Goal: Transaction & Acquisition: Purchase product/service

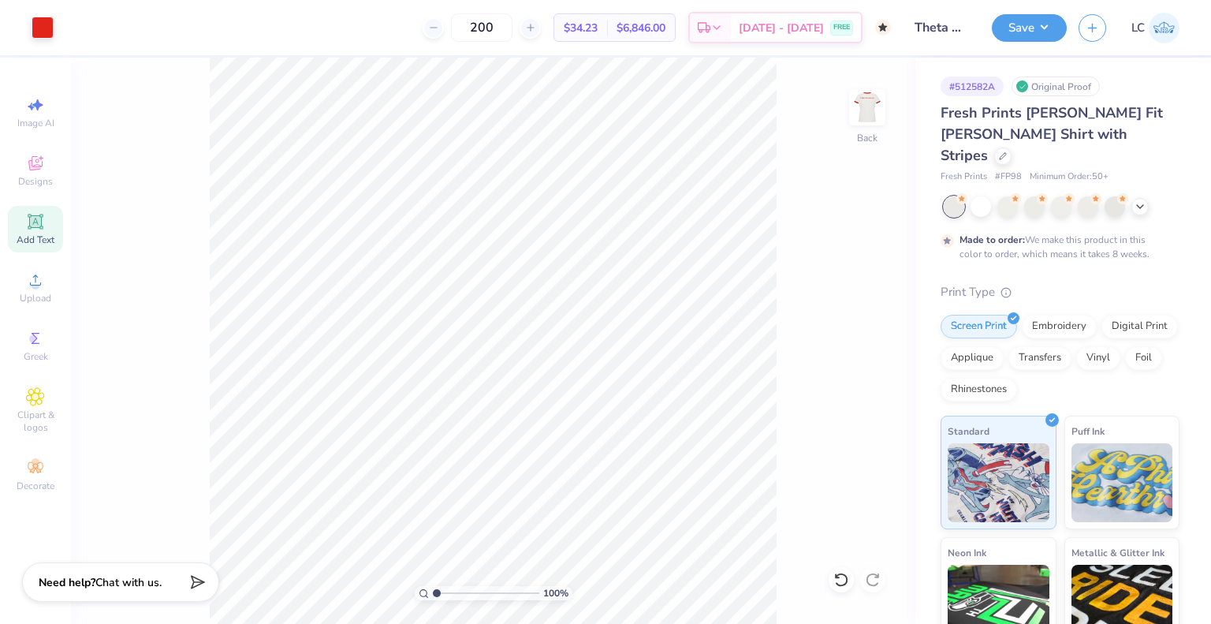
scroll to position [126, 0]
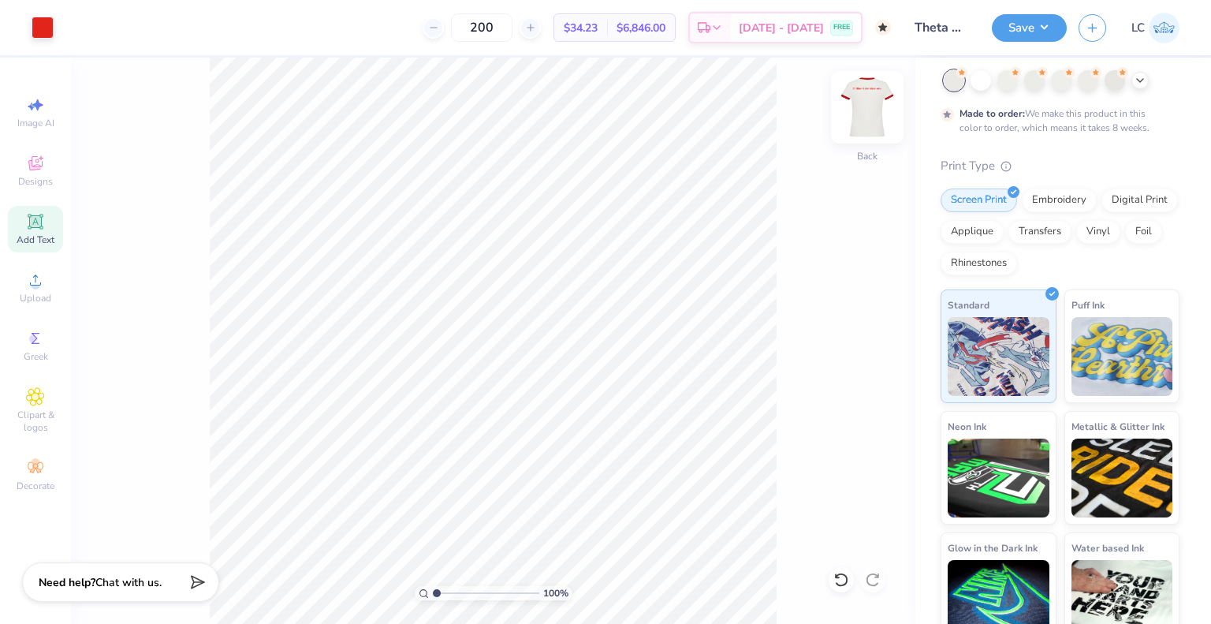
click at [881, 103] on img at bounding box center [867, 107] width 63 height 63
click at [874, 106] on img at bounding box center [867, 107] width 63 height 63
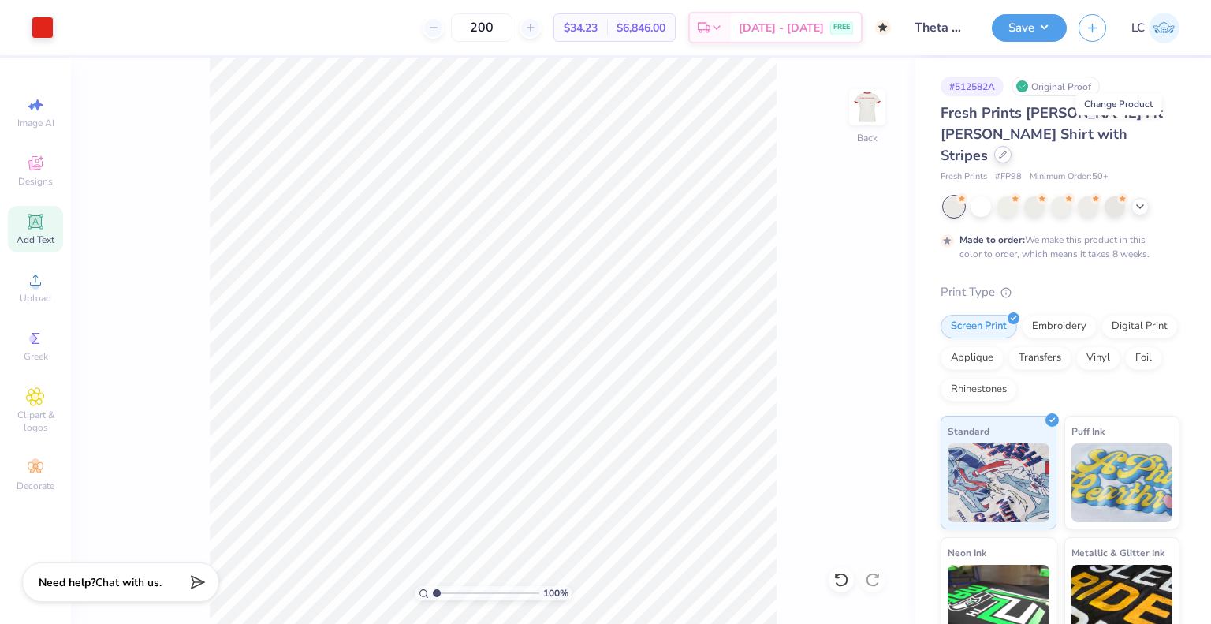
click at [1006, 151] on icon at bounding box center [1003, 154] width 6 height 6
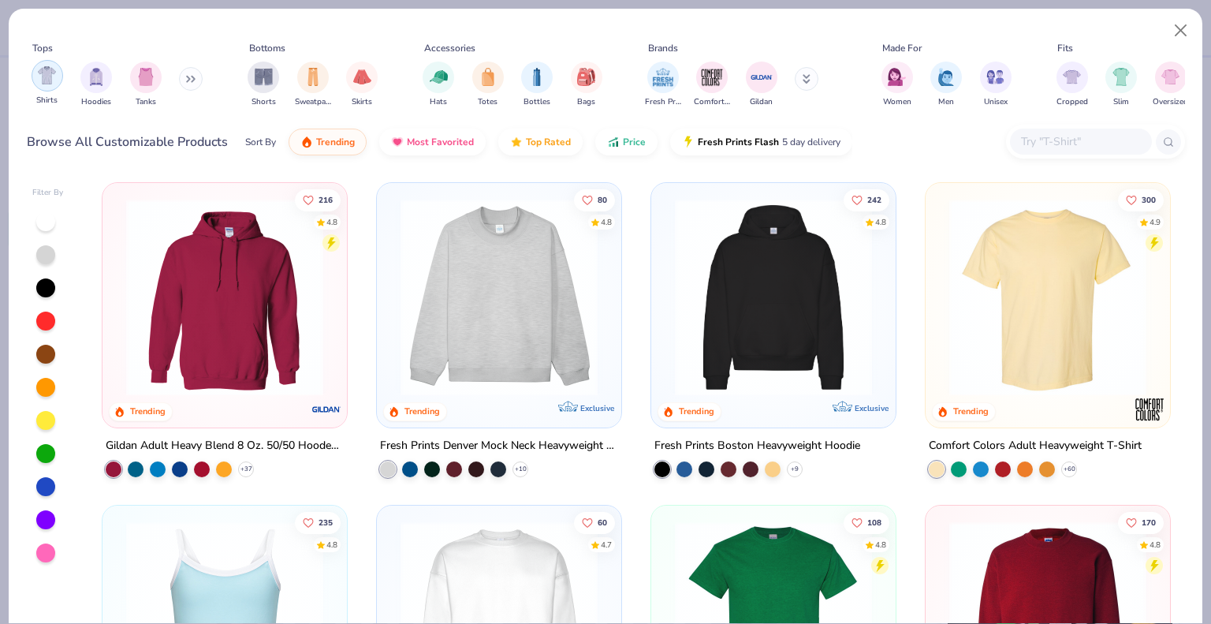
click at [54, 78] on img "filter for Shirts" at bounding box center [47, 75] width 18 height 18
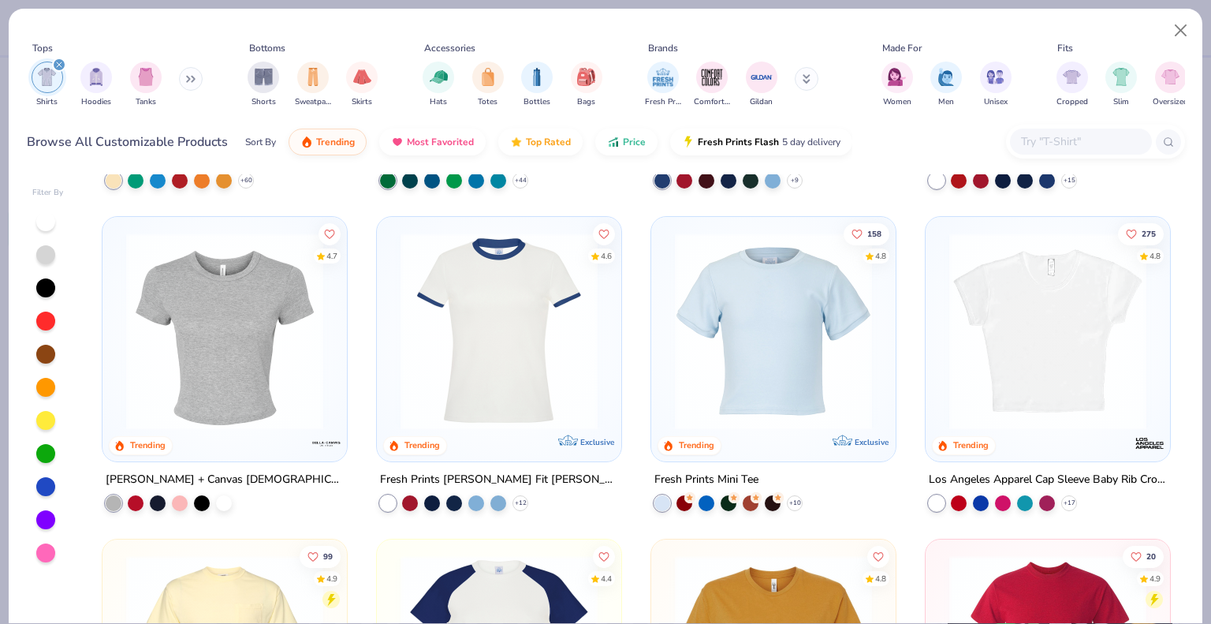
scroll to position [568, 0]
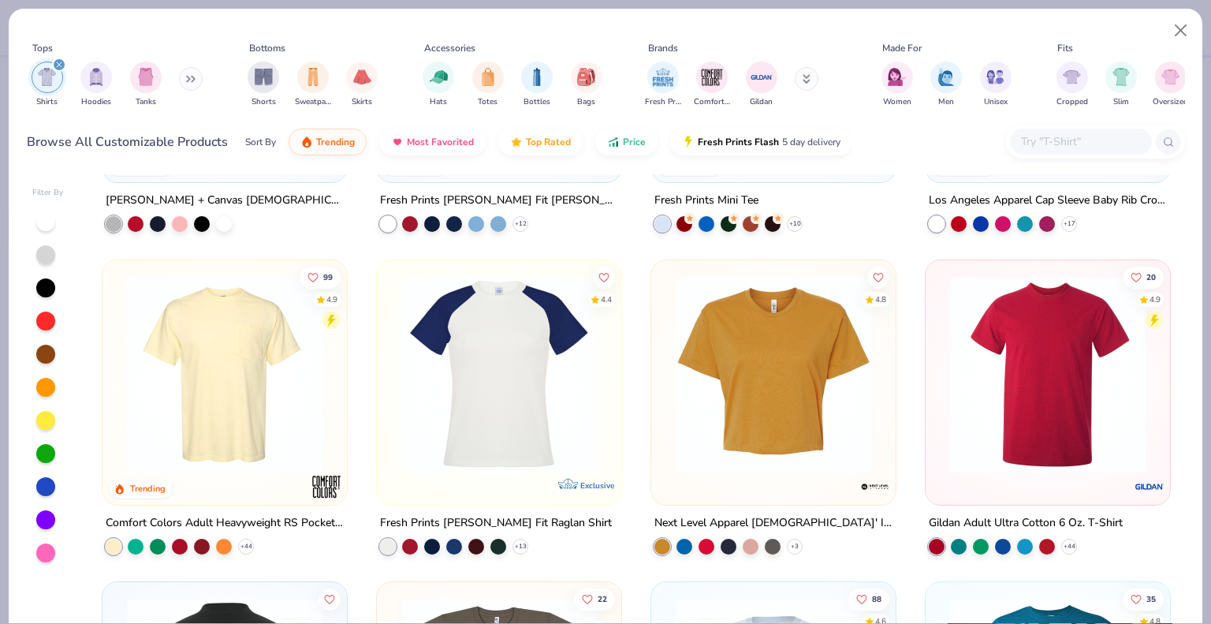
click at [400, 386] on img at bounding box center [499, 373] width 213 height 197
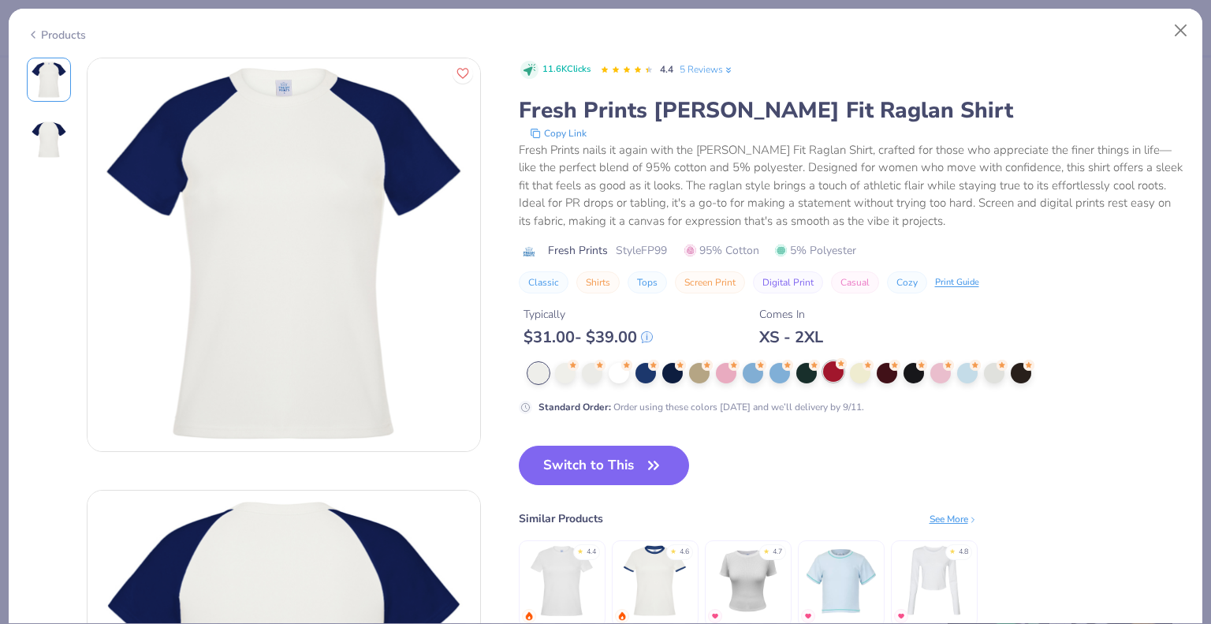
click at [823, 371] on div at bounding box center [833, 371] width 20 height 20
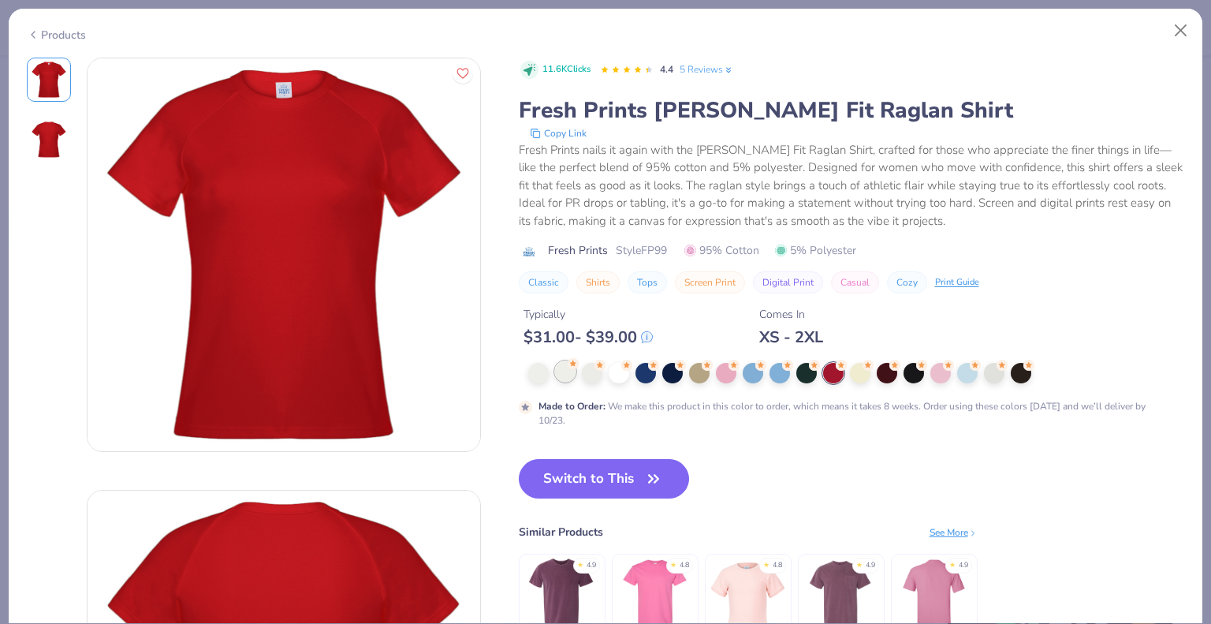
click at [560, 364] on div at bounding box center [565, 371] width 20 height 20
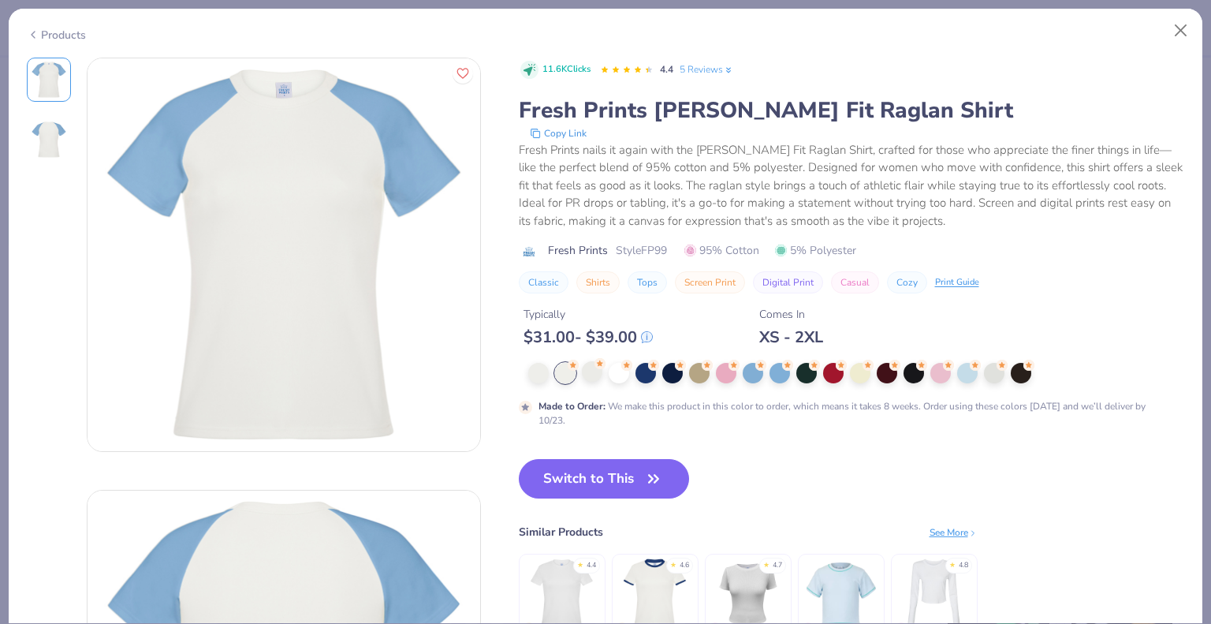
click at [600, 380] on div at bounding box center [592, 371] width 20 height 20
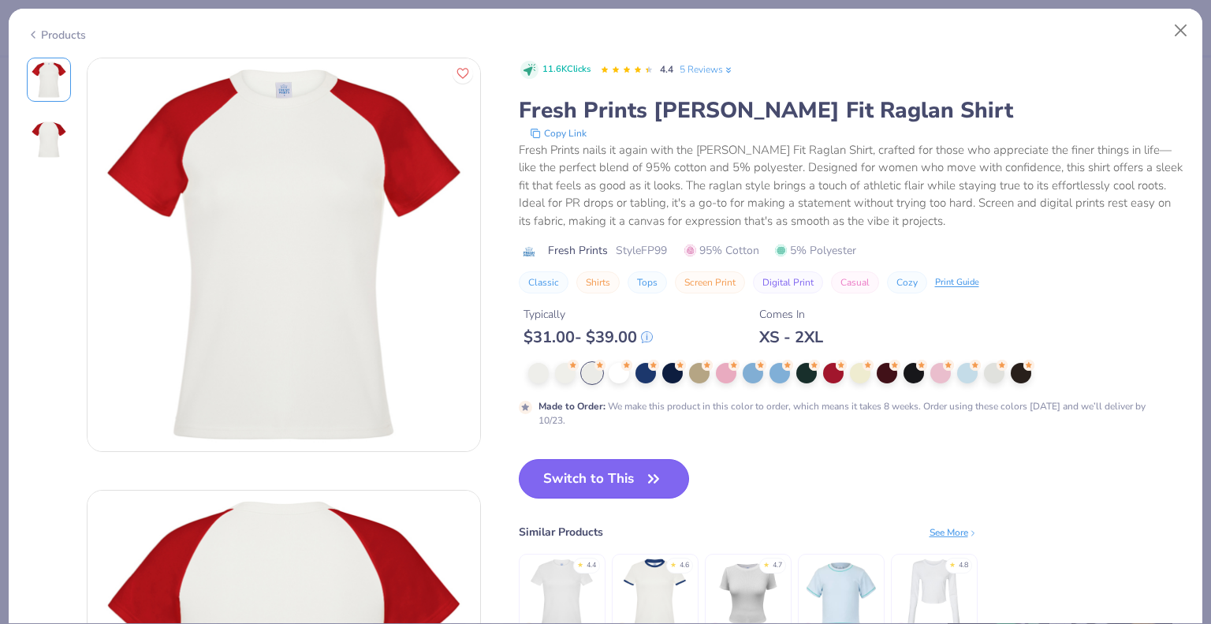
click at [578, 483] on button "Switch to This" at bounding box center [604, 478] width 171 height 39
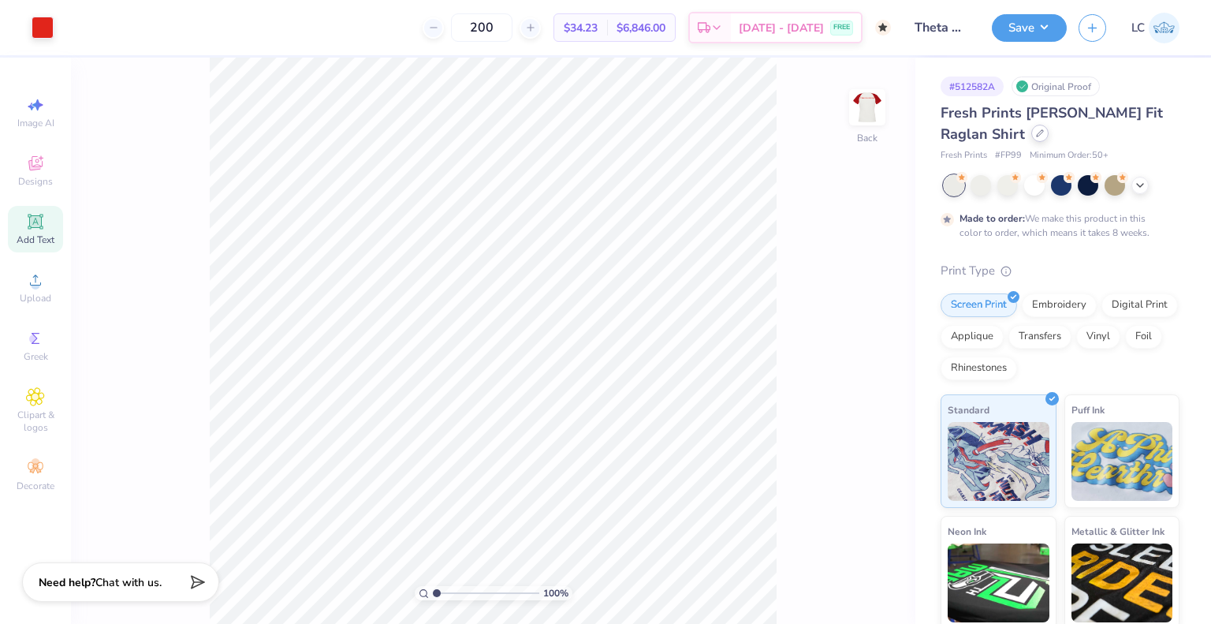
click at [1041, 141] on div at bounding box center [1039, 133] width 17 height 17
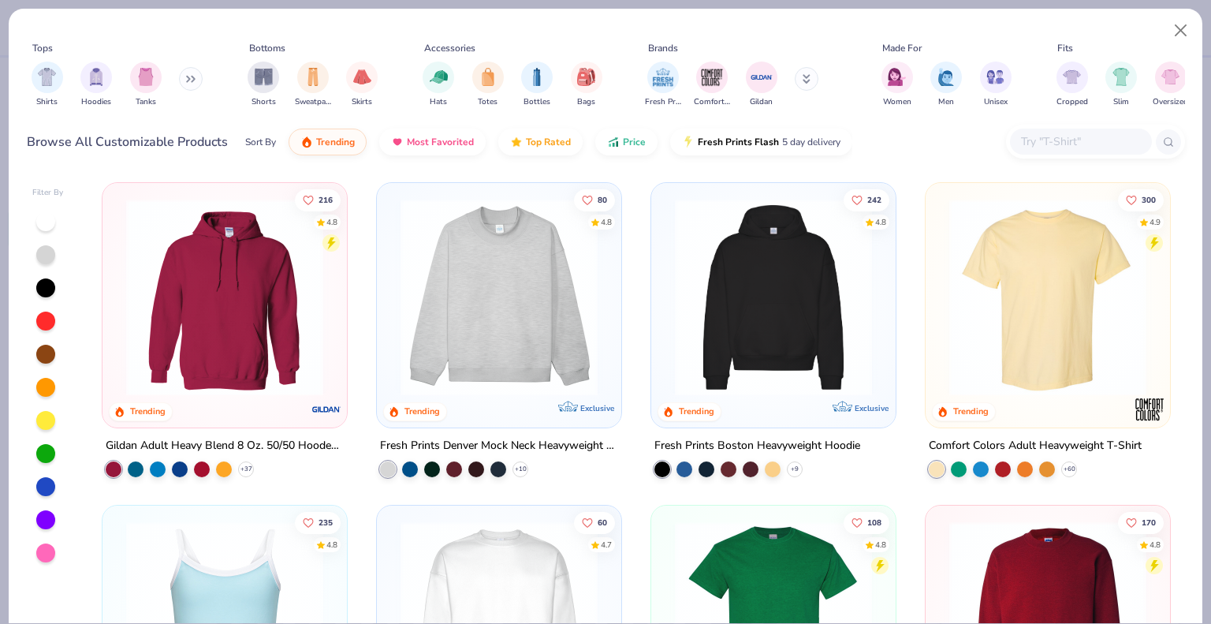
scroll to position [43, 0]
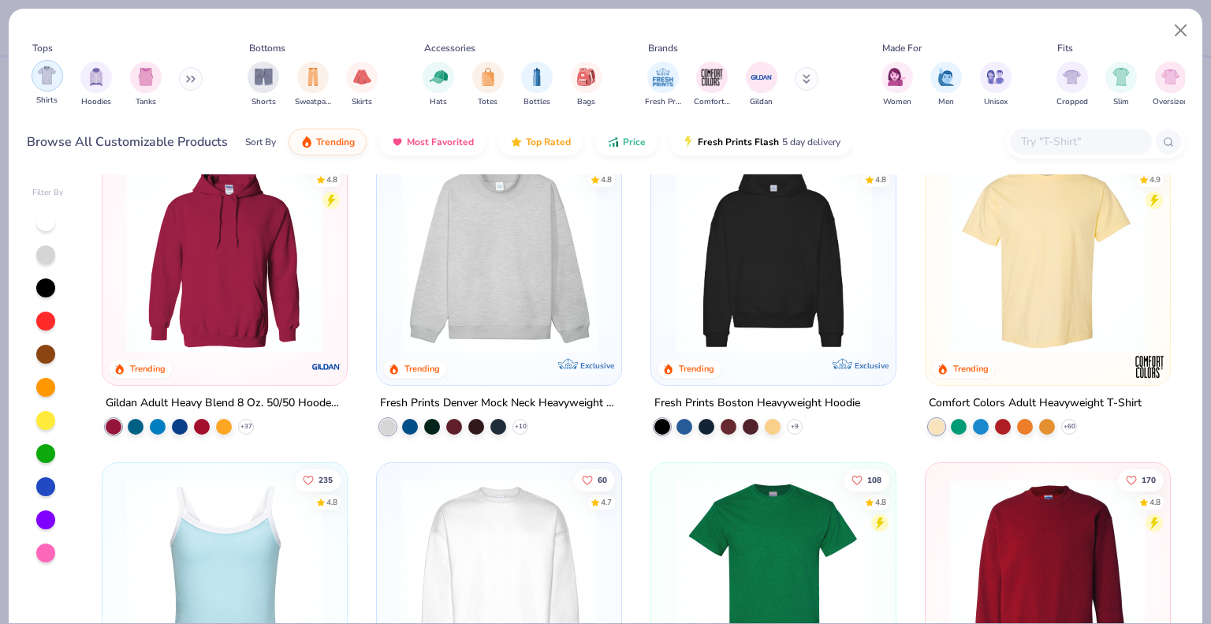
click at [50, 91] on div "filter for Shirts" at bounding box center [48, 76] width 32 height 32
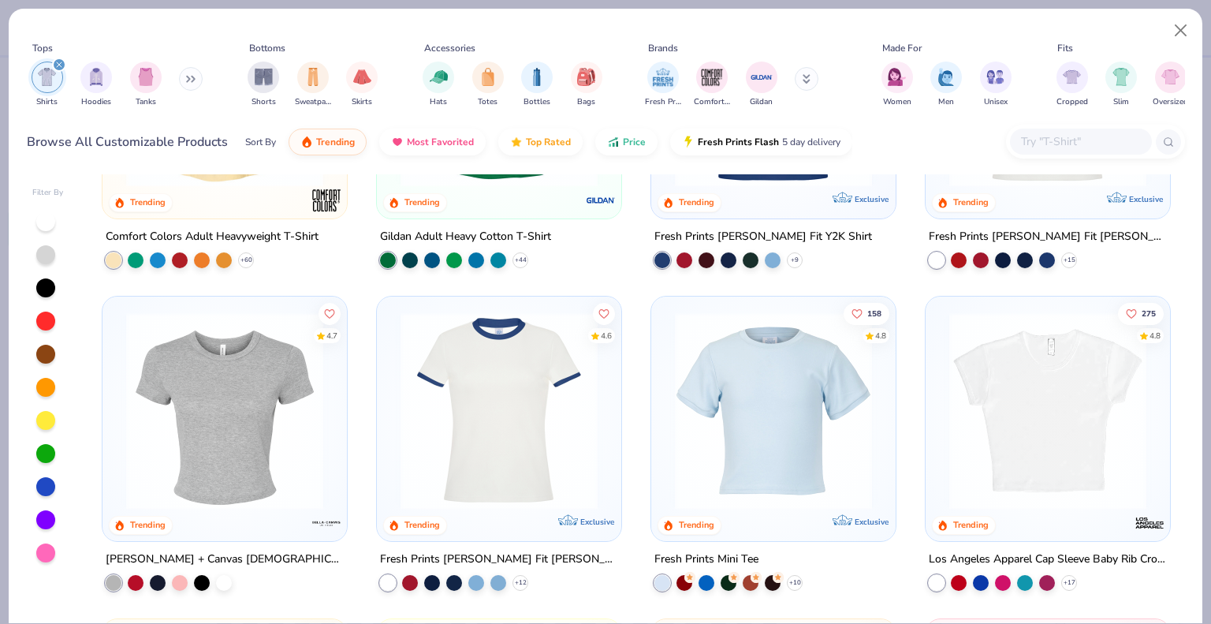
scroll to position [268, 0]
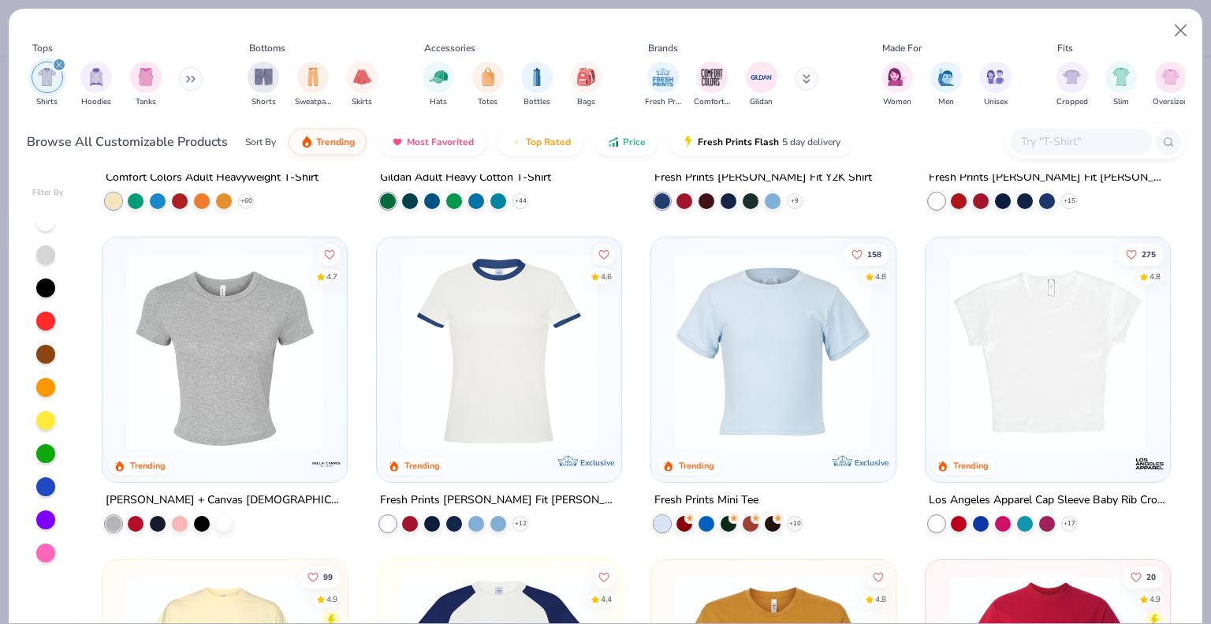
click at [478, 348] on img at bounding box center [499, 351] width 213 height 197
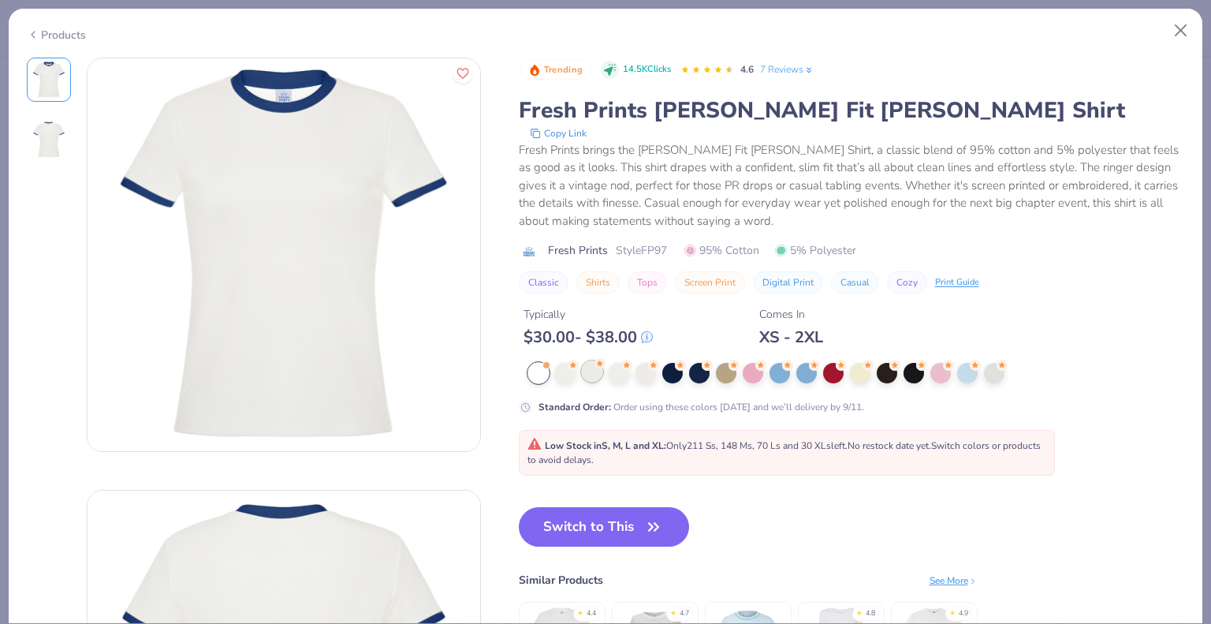
click at [590, 376] on div at bounding box center [592, 371] width 20 height 20
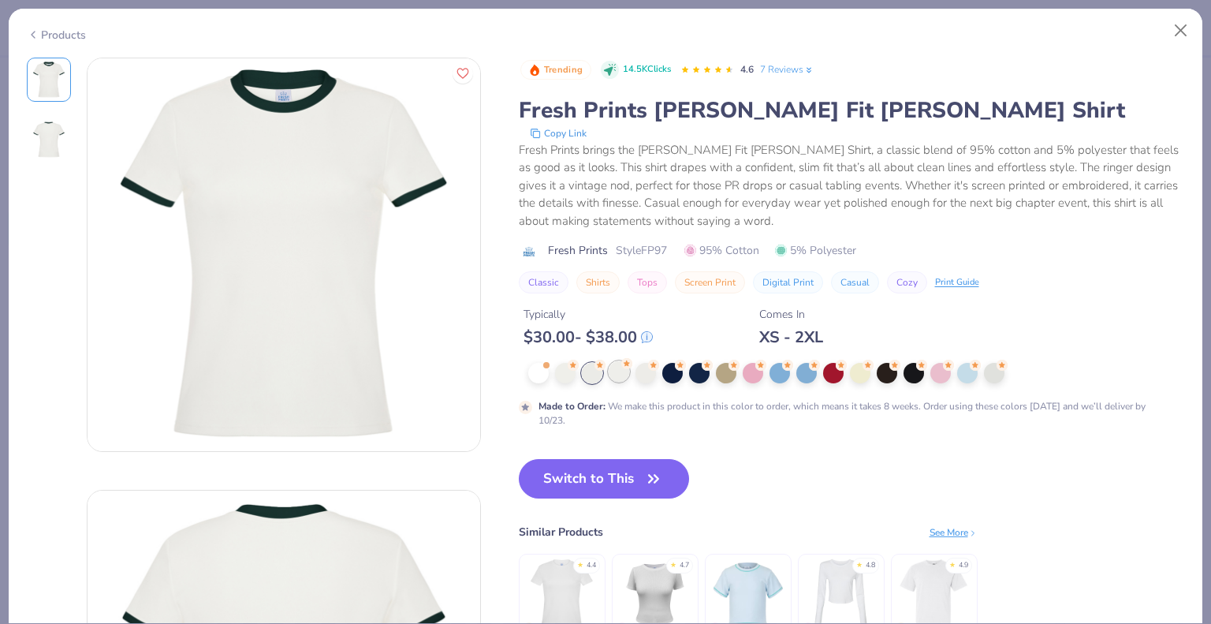
click at [619, 376] on div at bounding box center [619, 371] width 20 height 20
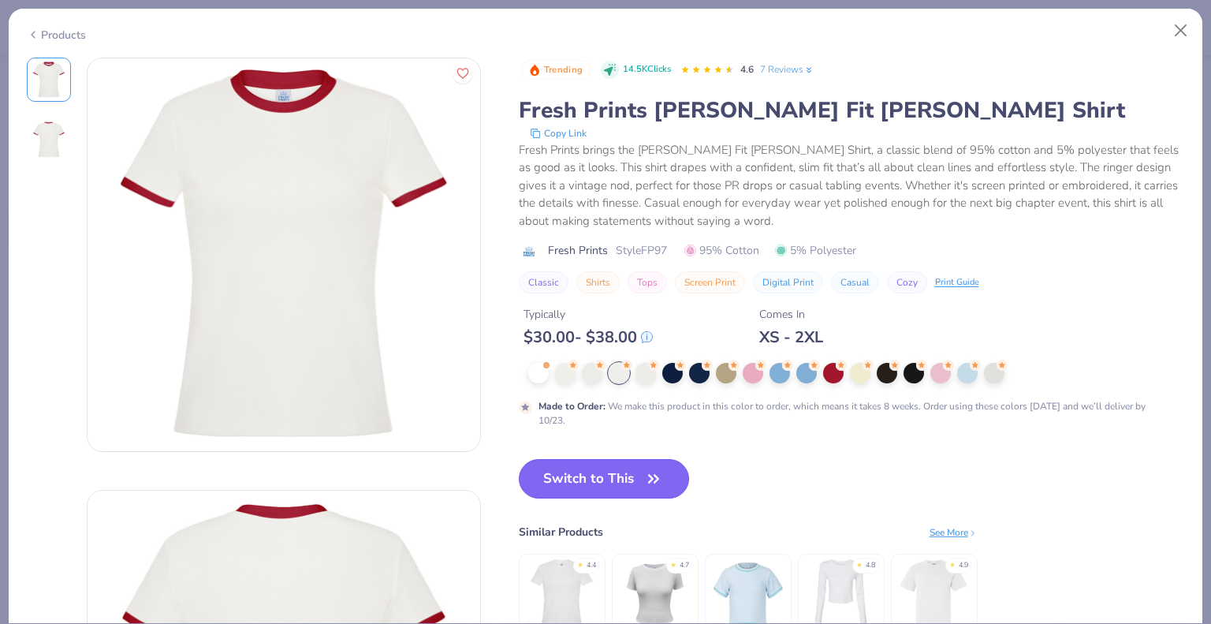
click at [624, 483] on button "Switch to This" at bounding box center [604, 478] width 171 height 39
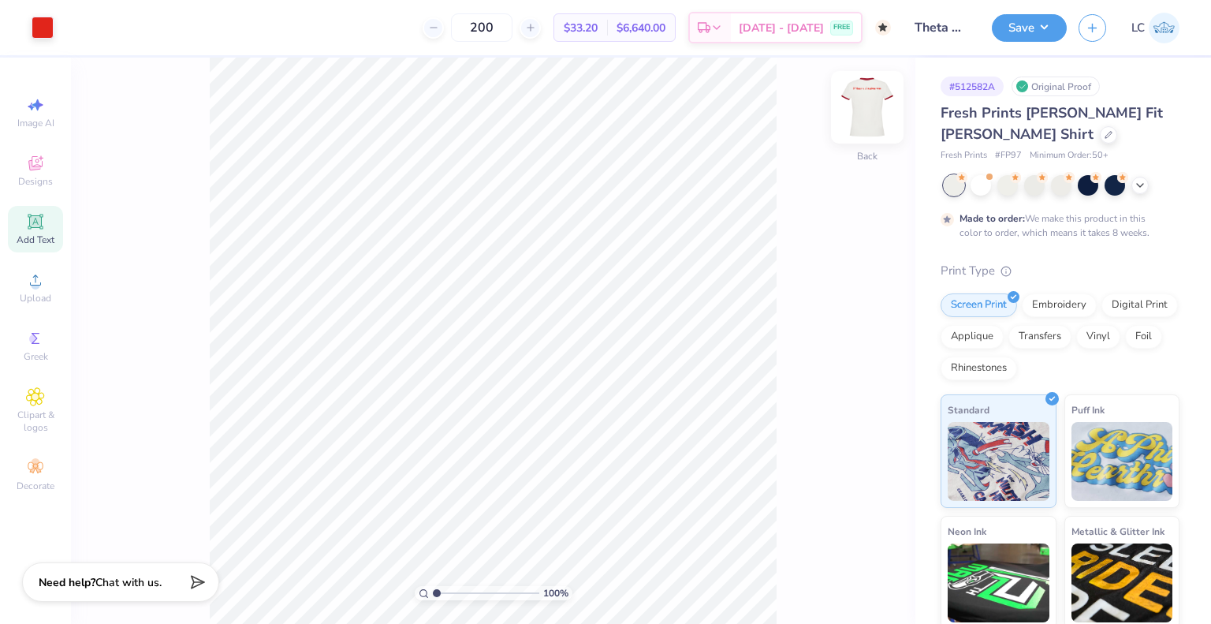
click at [879, 111] on img at bounding box center [867, 107] width 63 height 63
click at [874, 102] on img at bounding box center [867, 107] width 63 height 63
click at [866, 110] on img at bounding box center [867, 107] width 63 height 63
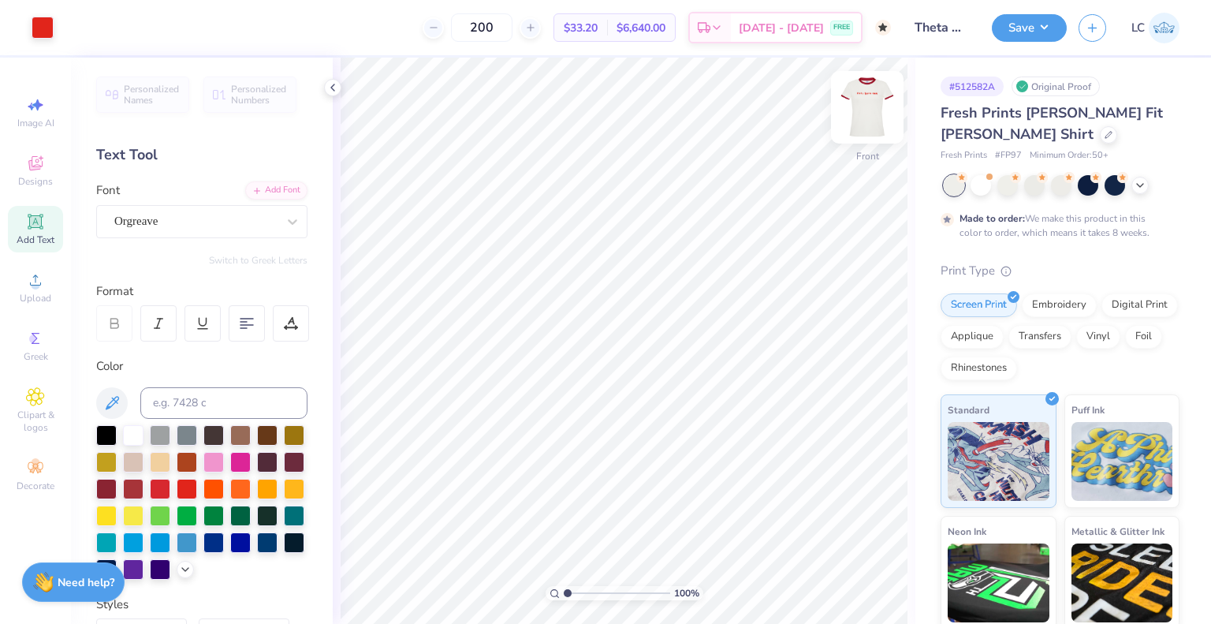
click at [877, 122] on img at bounding box center [867, 107] width 63 height 63
